Goal: Complete application form

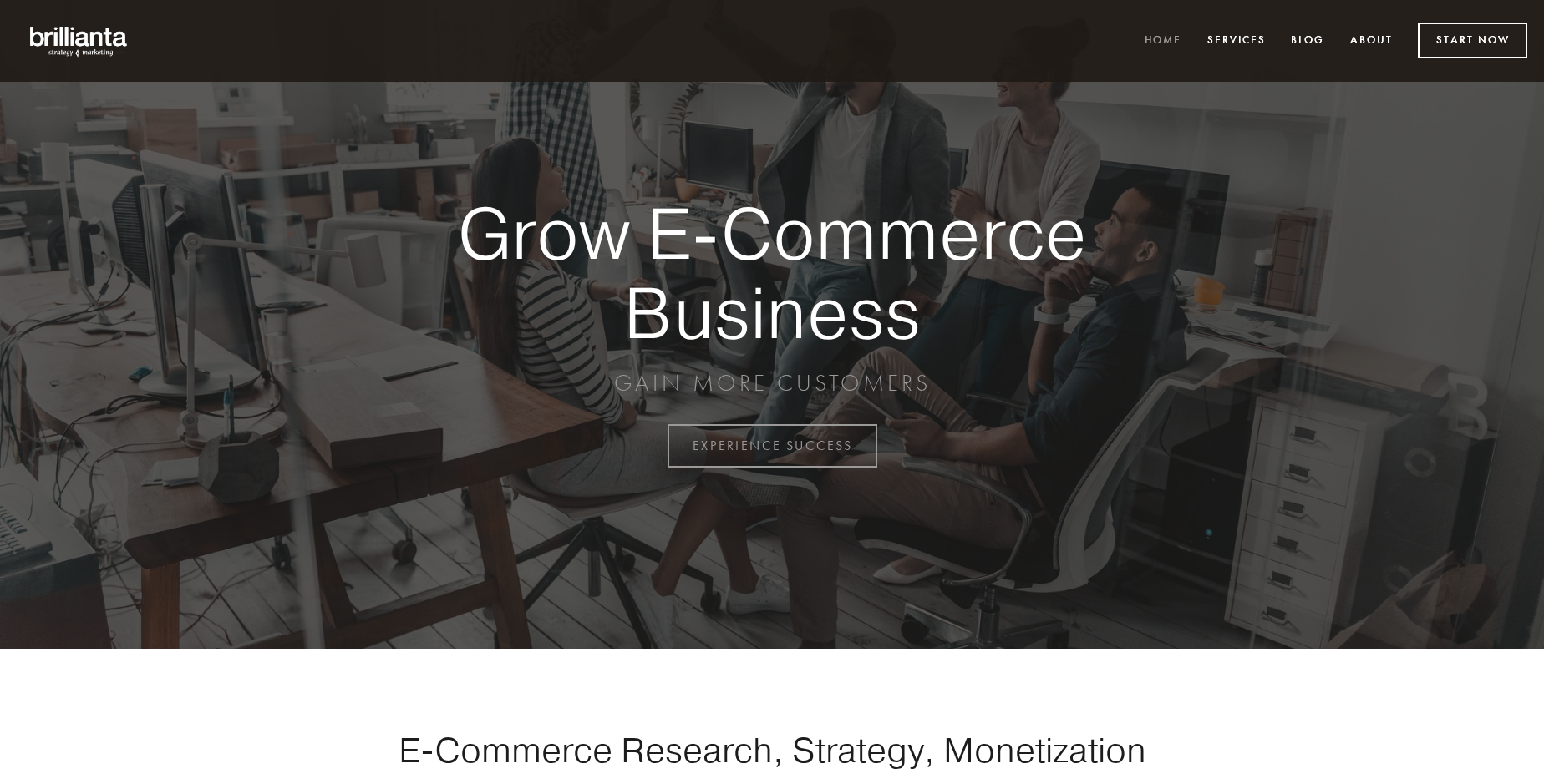
scroll to position [4378, 0]
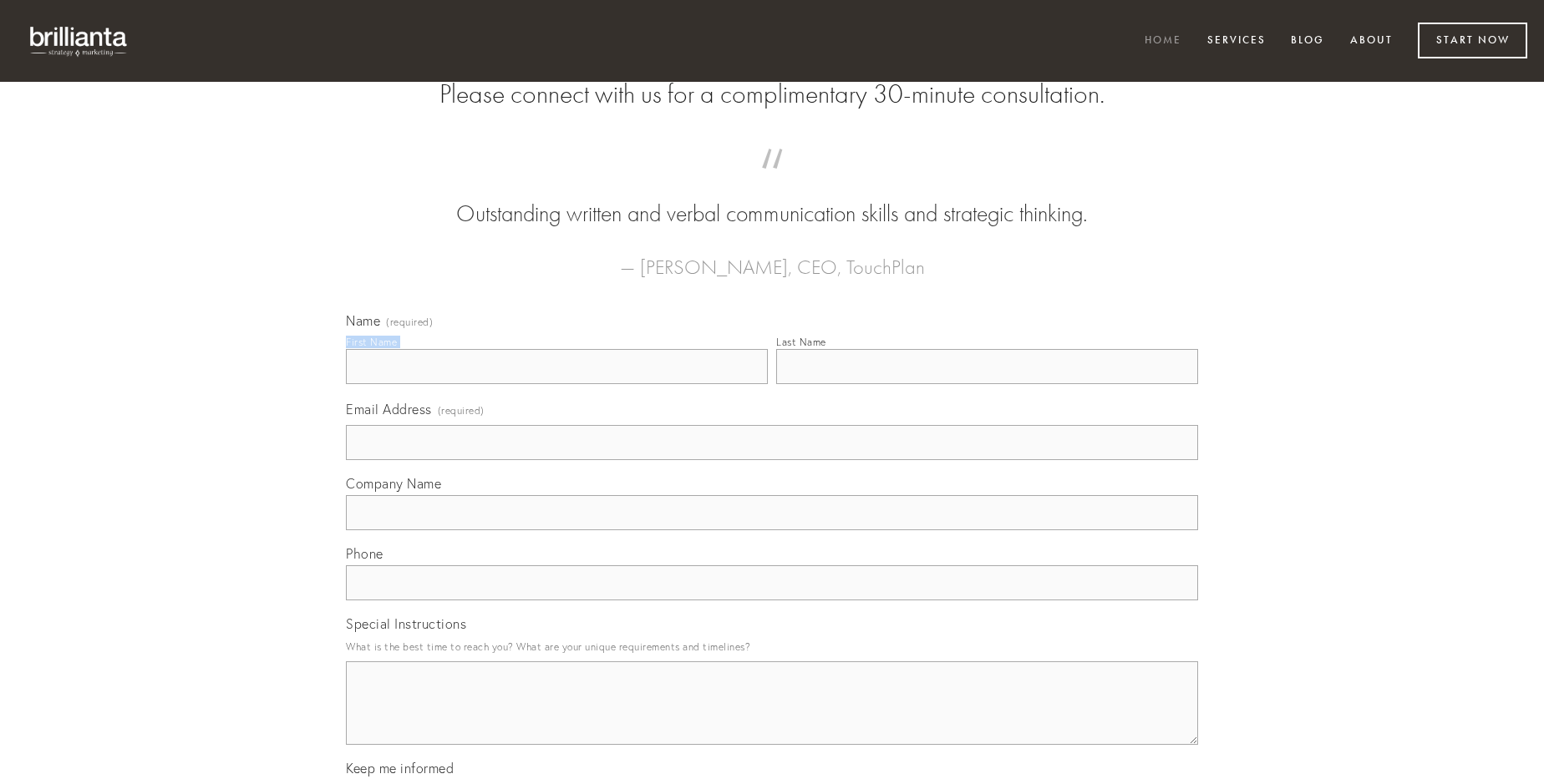
type input "[PERSON_NAME] I"
click at [987, 384] on input "Last Name" at bounding box center [987, 366] width 421 height 35
type input "[PERSON_NAME] I"
click at [772, 460] on input "Email Address (required)" at bounding box center [772, 442] width 852 height 35
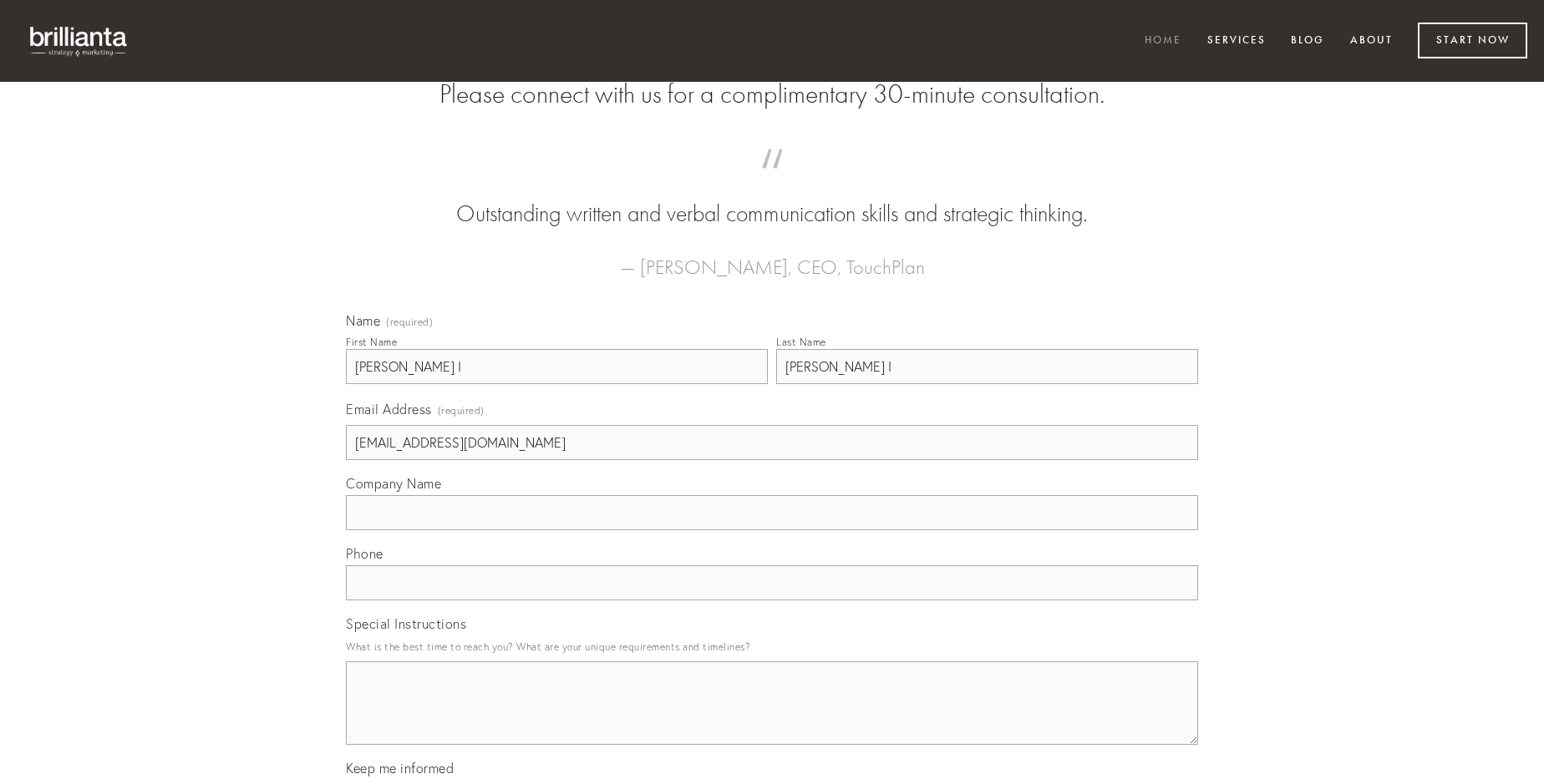
type input "[EMAIL_ADDRESS][DOMAIN_NAME]"
click at [772, 530] on input "Company Name" at bounding box center [772, 512] width 852 height 35
type input "agnitio"
click at [772, 601] on input "text" at bounding box center [772, 582] width 852 height 35
click at [772, 718] on textarea "Special Instructions" at bounding box center [772, 703] width 852 height 84
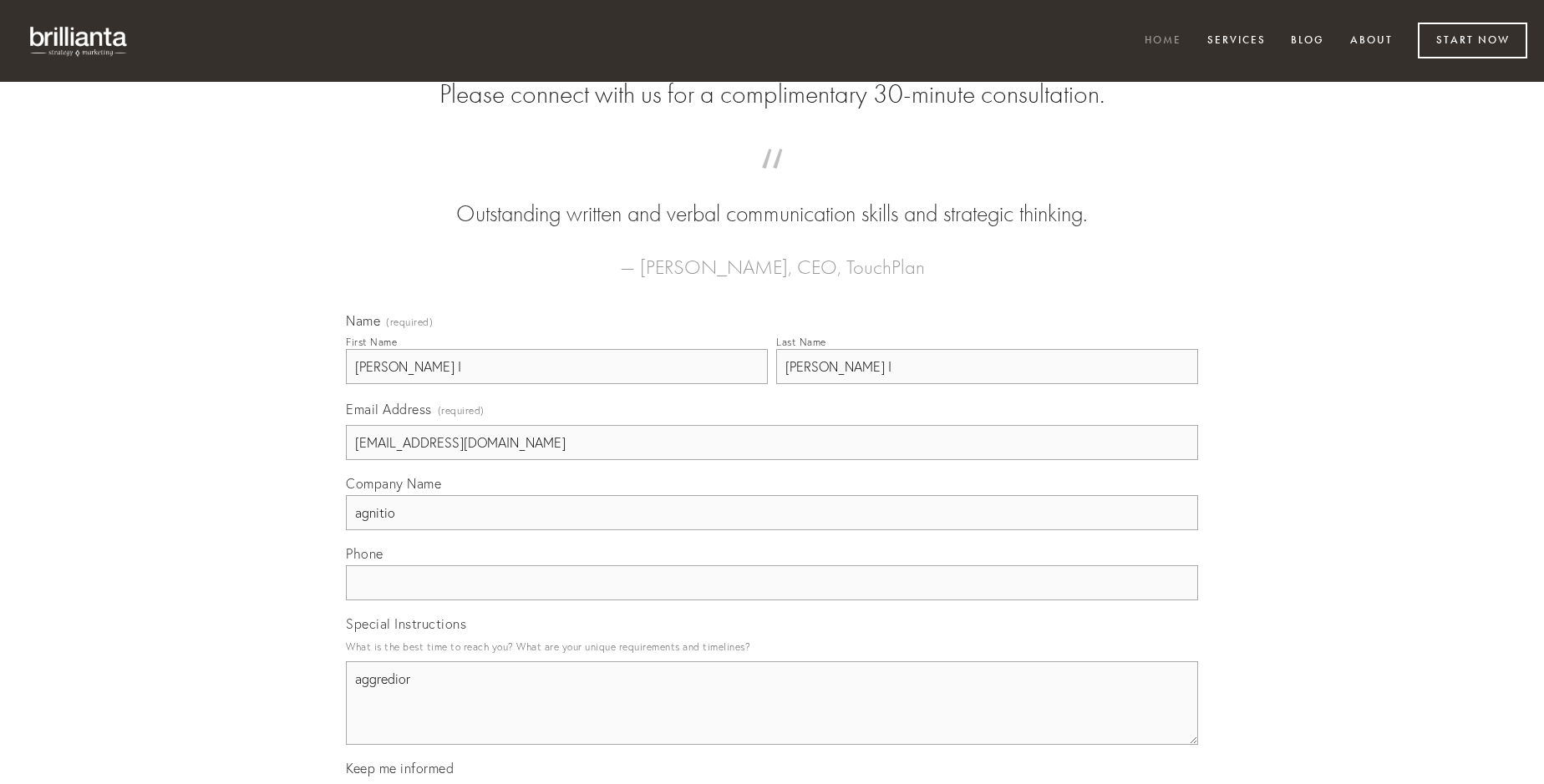
type textarea "aggredior"
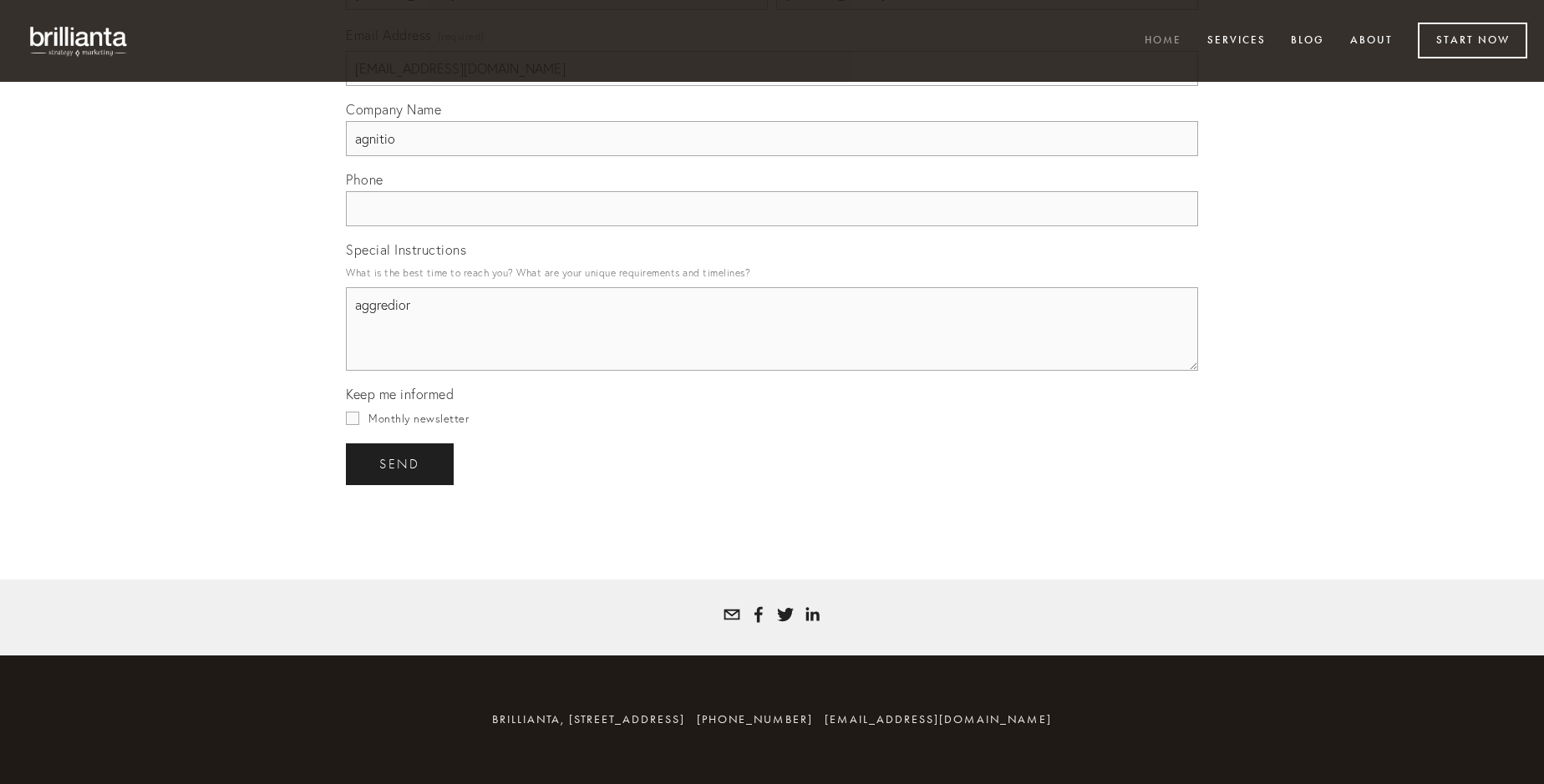
click at [401, 464] on span "send" at bounding box center [399, 464] width 41 height 15
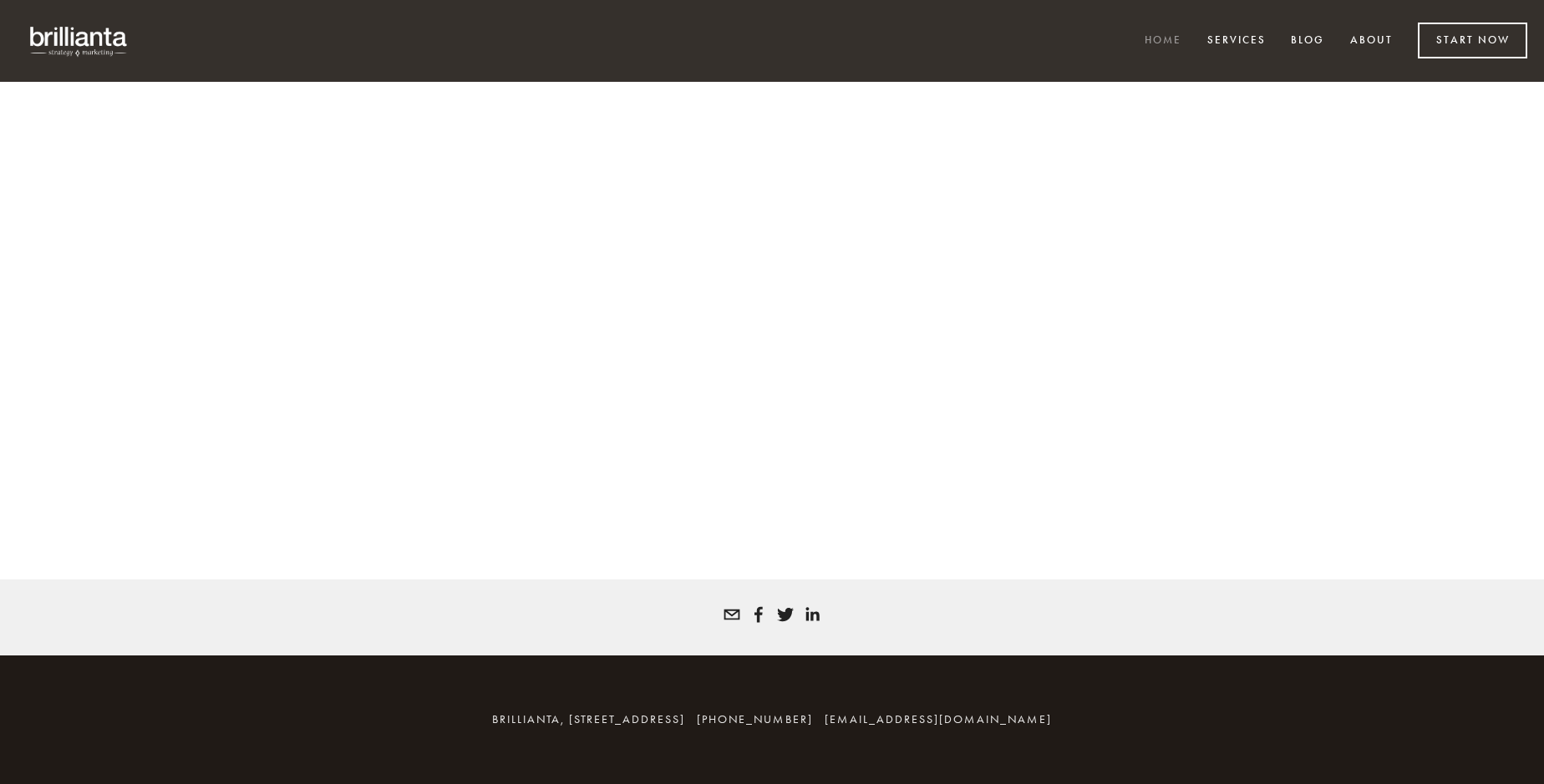
scroll to position [4355, 0]
